Goal: Information Seeking & Learning: Learn about a topic

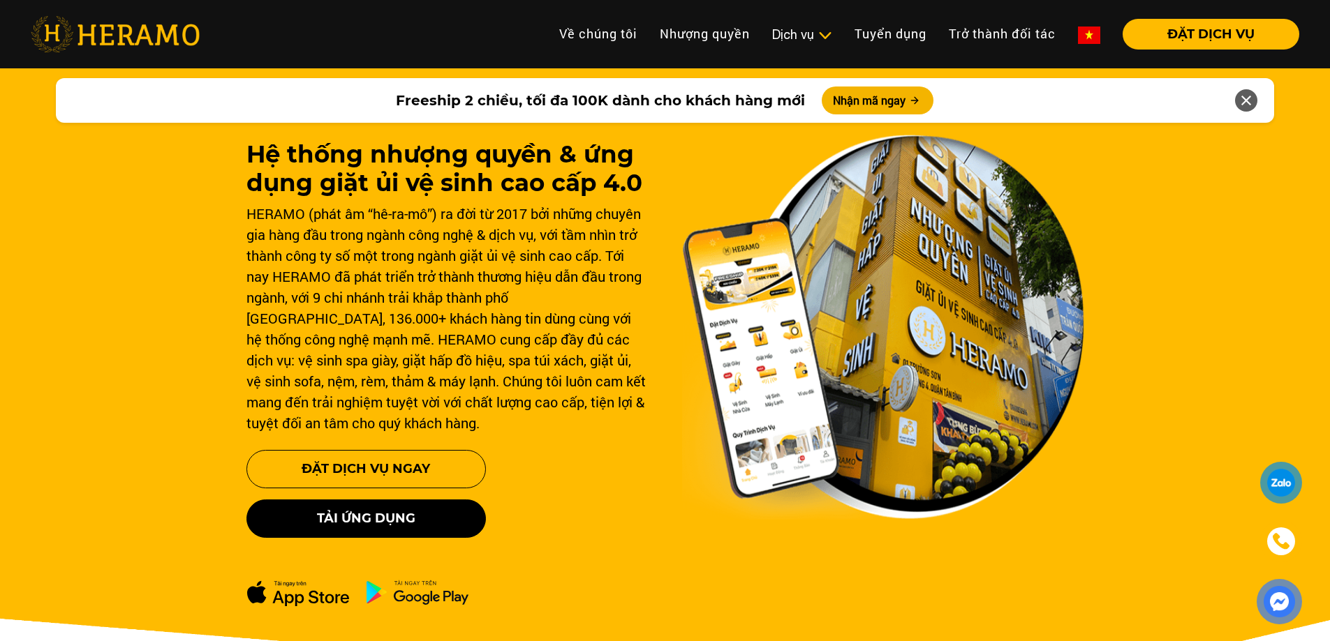
scroll to position [70, 0]
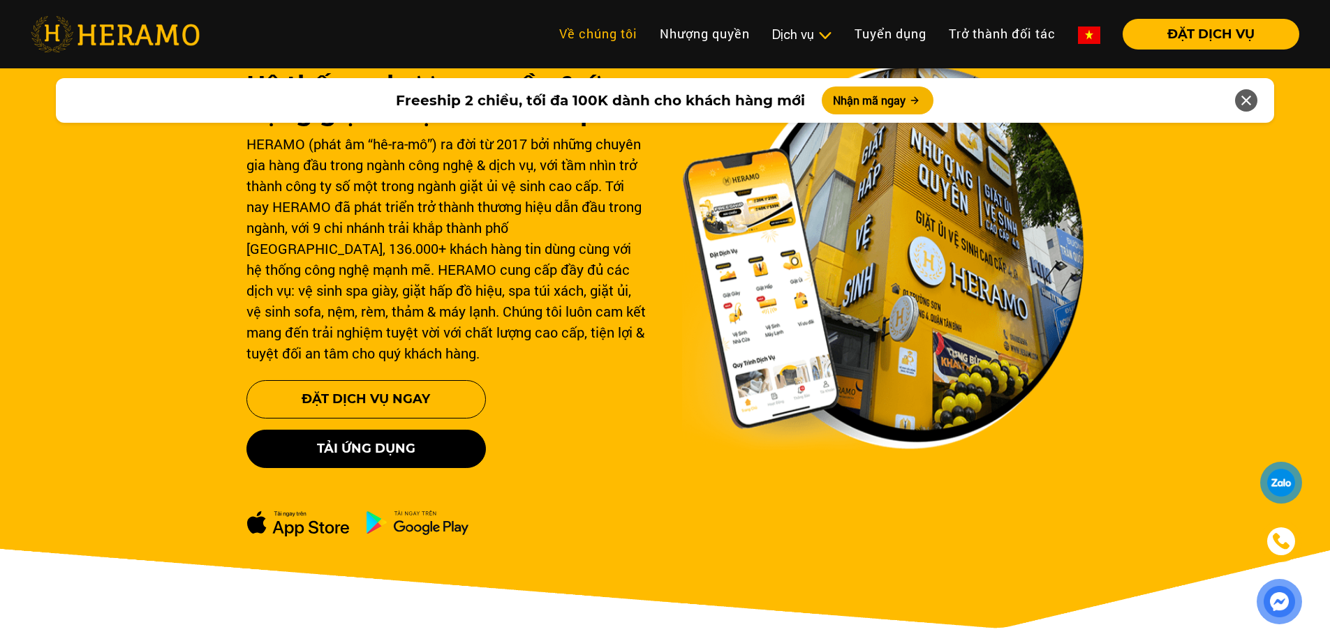
click at [595, 36] on link "Về chúng tôi" at bounding box center [598, 34] width 101 height 30
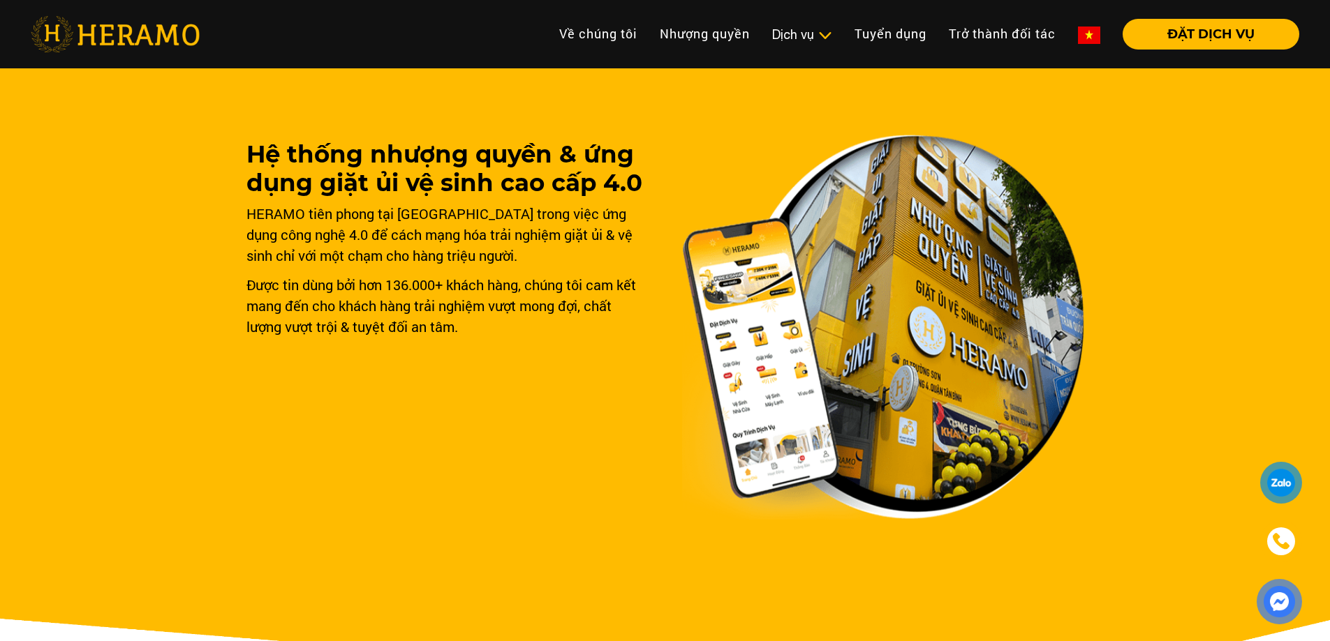
click at [85, 38] on img at bounding box center [115, 34] width 169 height 36
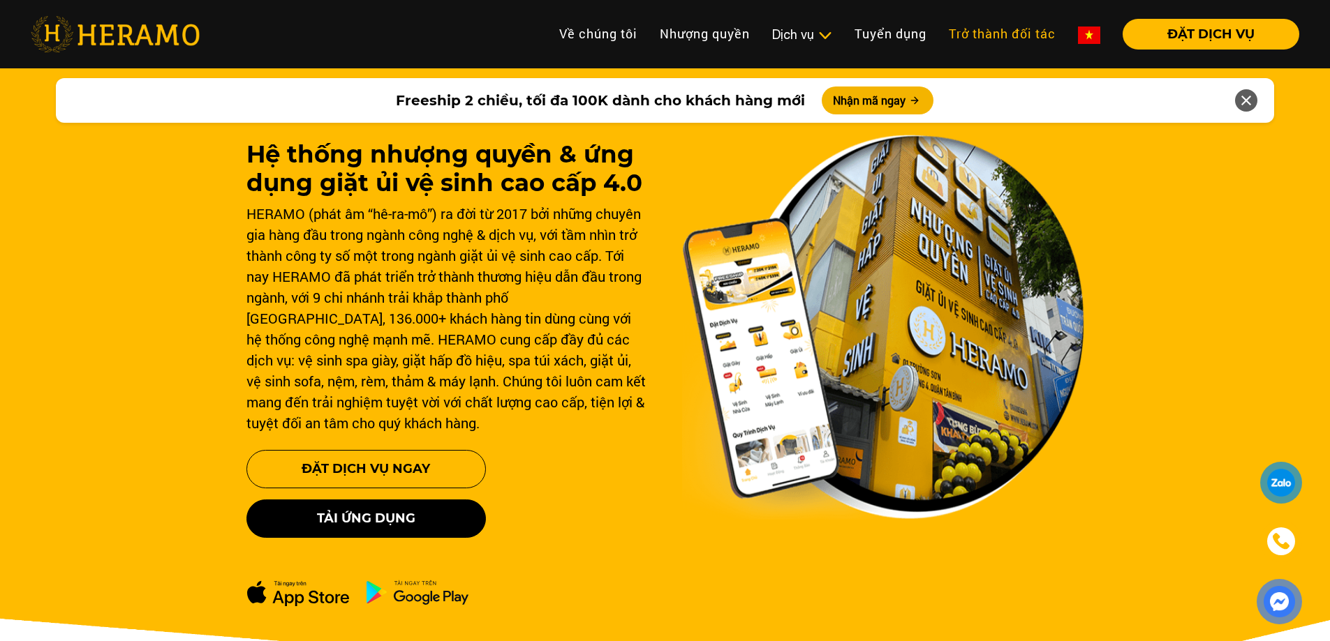
click at [965, 31] on link "Trở thành đối tác" at bounding box center [1001, 34] width 129 height 30
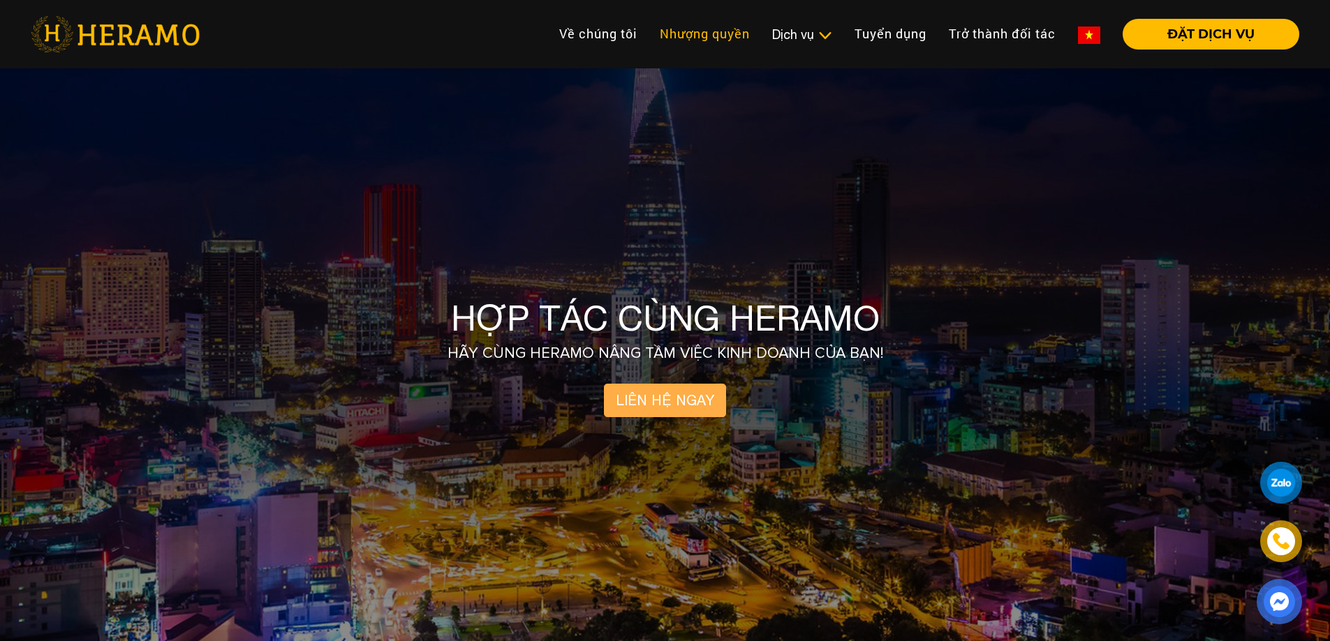
click at [704, 38] on link "Nhượng quyền" at bounding box center [704, 34] width 112 height 30
